Goal: Check status: Check status

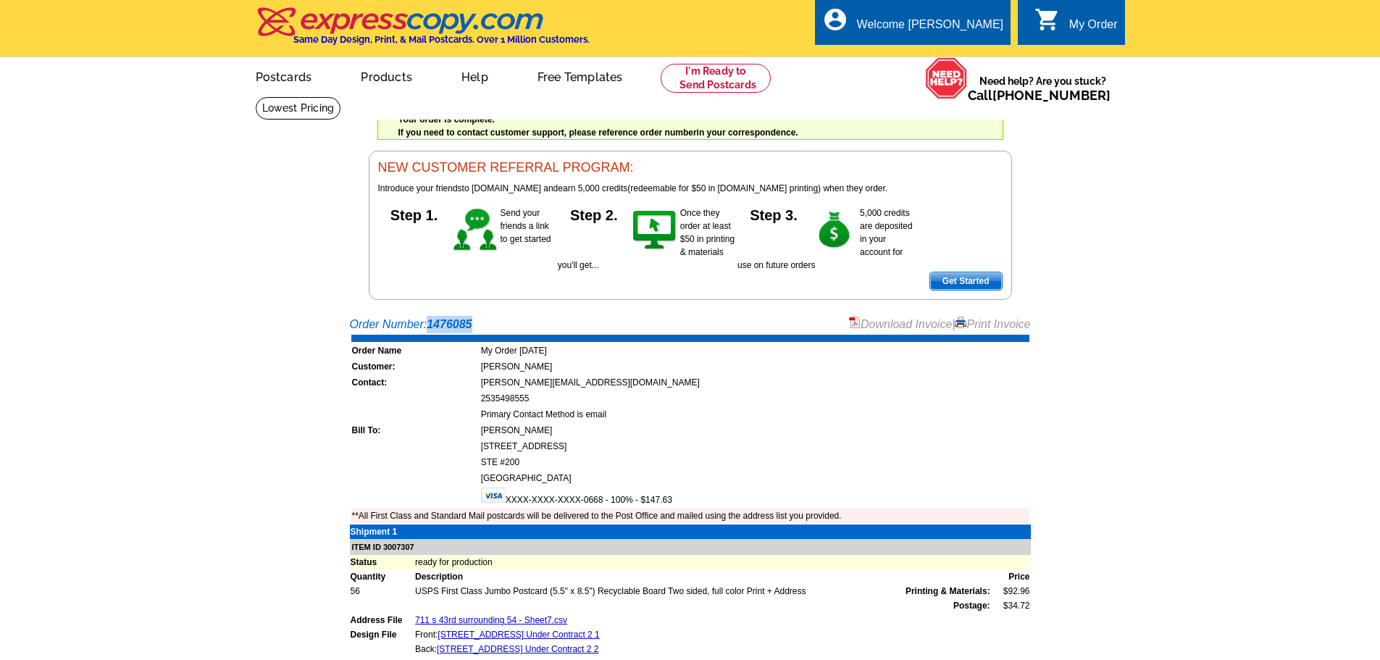
drag, startPoint x: 430, startPoint y: 322, endPoint x: 476, endPoint y: 324, distance: 45.7
click at [476, 324] on div "Order Number: 1476085 Download Invoice | Print Invoice" at bounding box center [690, 324] width 681 height 17
copy strong "1476085"
